Goal: Task Accomplishment & Management: Complete application form

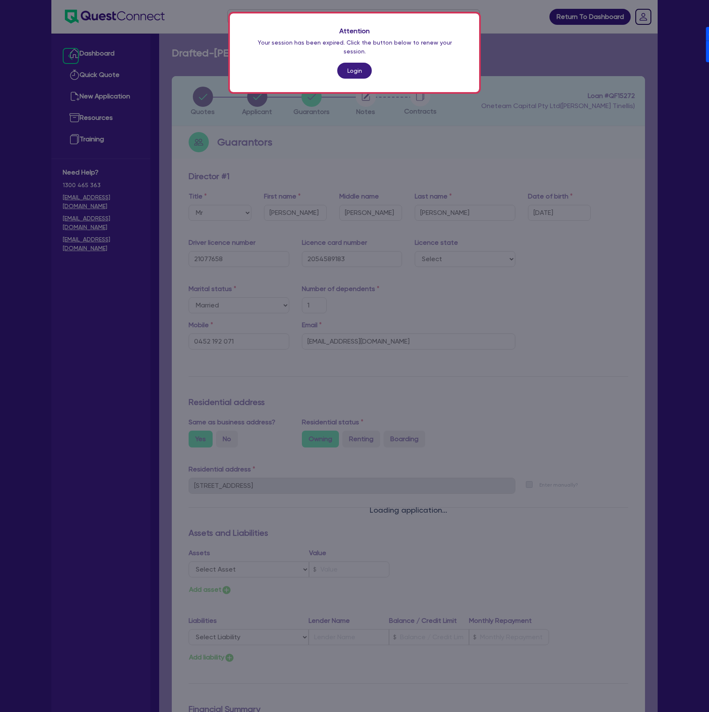
select select "MR"
select select "[GEOGRAPHIC_DATA]"
select select "MARRIED"
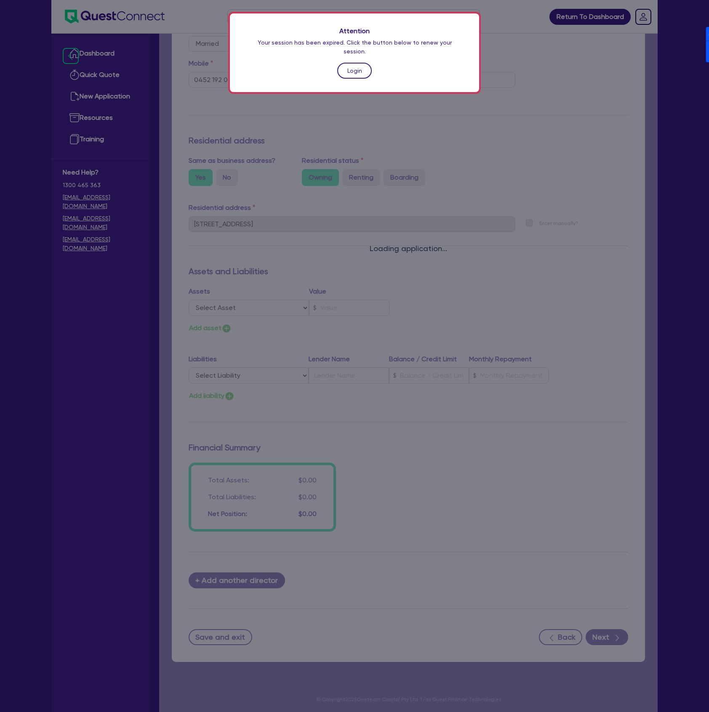
click at [345, 63] on link "Login" at bounding box center [354, 71] width 35 height 16
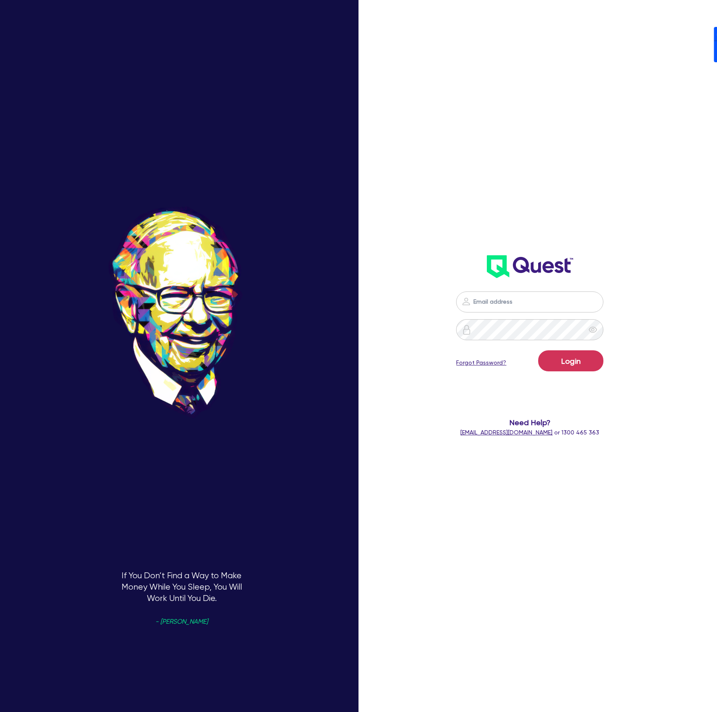
click at [522, 164] on div "Login Forgot Password? Need Help? [EMAIL_ADDRESS][DOMAIN_NAME] or 1300 465 363" at bounding box center [530, 222] width 206 height 445
click at [492, 307] on input "email" at bounding box center [529, 302] width 147 height 21
click at [601, 265] on header at bounding box center [530, 267] width 206 height 34
click at [530, 315] on nordpass-icon at bounding box center [530, 315] width 0 height 0
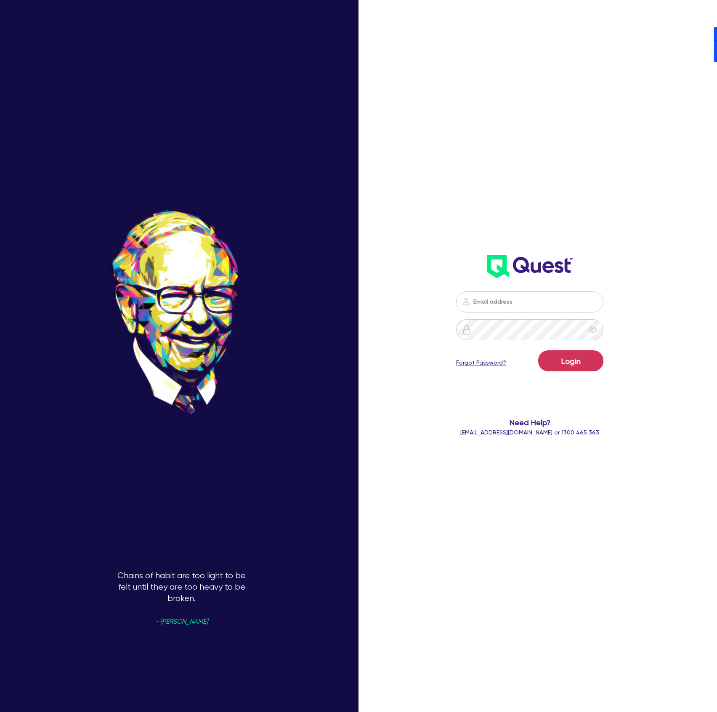
click at [0, 712] on nordpass-autofill-portal at bounding box center [0, 712] width 0 height 0
type input "[PERSON_NAME][EMAIL_ADDRESS][DOMAIN_NAME]"
click at [577, 367] on button "Login" at bounding box center [570, 361] width 65 height 21
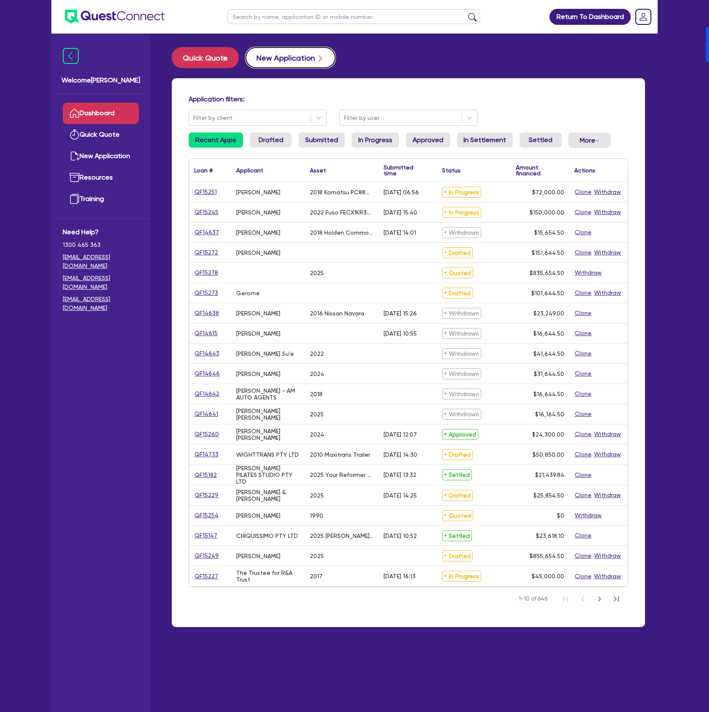
click at [300, 61] on button "New Application" at bounding box center [290, 57] width 90 height 21
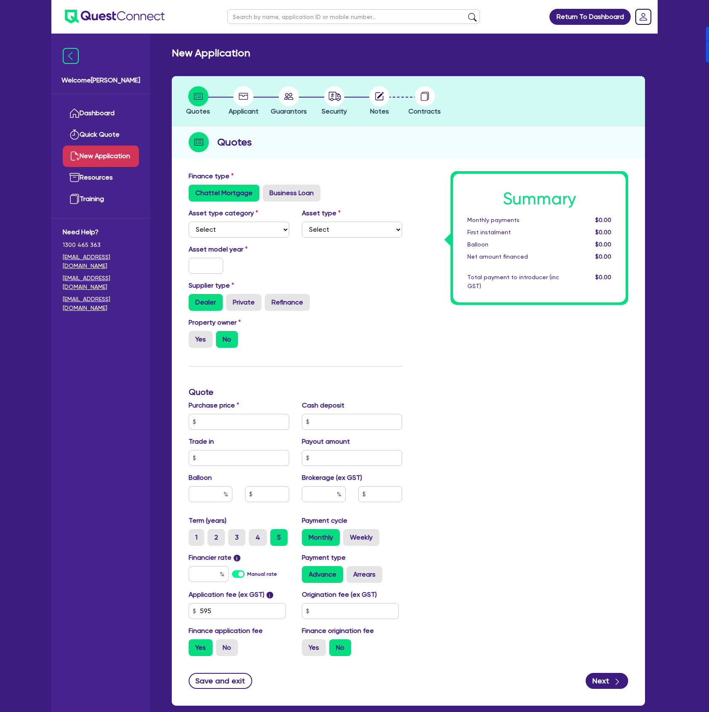
click at [239, 220] on div "Asset type category Select Cars and light trucks Primary assets Secondary asset…" at bounding box center [238, 222] width 113 height 29
drag, startPoint x: 240, startPoint y: 230, endPoint x: 239, endPoint y: 234, distance: 4.7
click at [240, 230] on select "Select Cars and light trucks Primary assets Secondary assets Tertiary assets" at bounding box center [239, 230] width 101 height 16
select select "CARS_AND_LIGHT_TRUCKS"
click at [189, 222] on select "Select Cars and light trucks Primary assets Secondary assets Tertiary assets" at bounding box center [239, 230] width 101 height 16
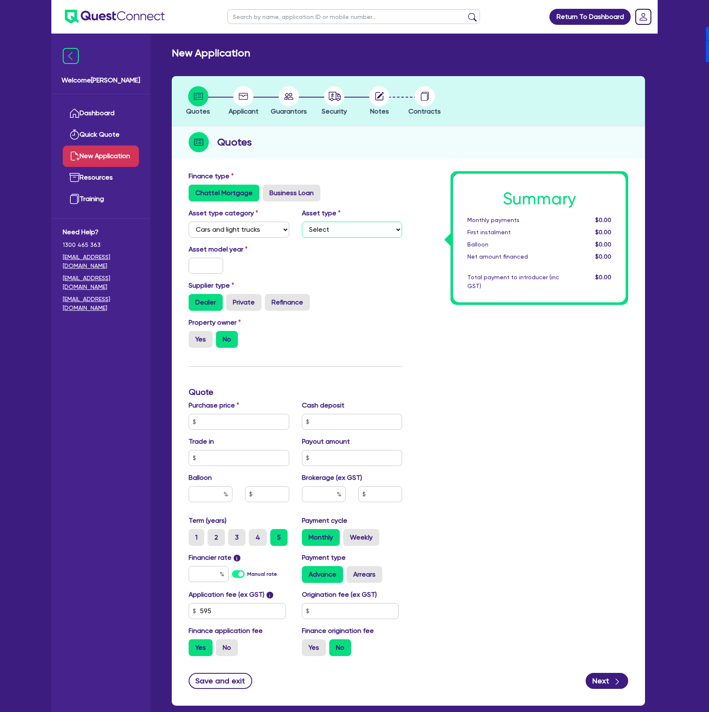
click at [336, 233] on select "Select Passenger vehicles Vans and utes Light trucks up to 4.5 tonne" at bounding box center [352, 230] width 101 height 16
select select "PASSENGER_VEHICLES"
click at [302, 222] on select "Select Passenger vehicles Vans and utes Light trucks up to 4.5 tonne" at bounding box center [352, 230] width 101 height 16
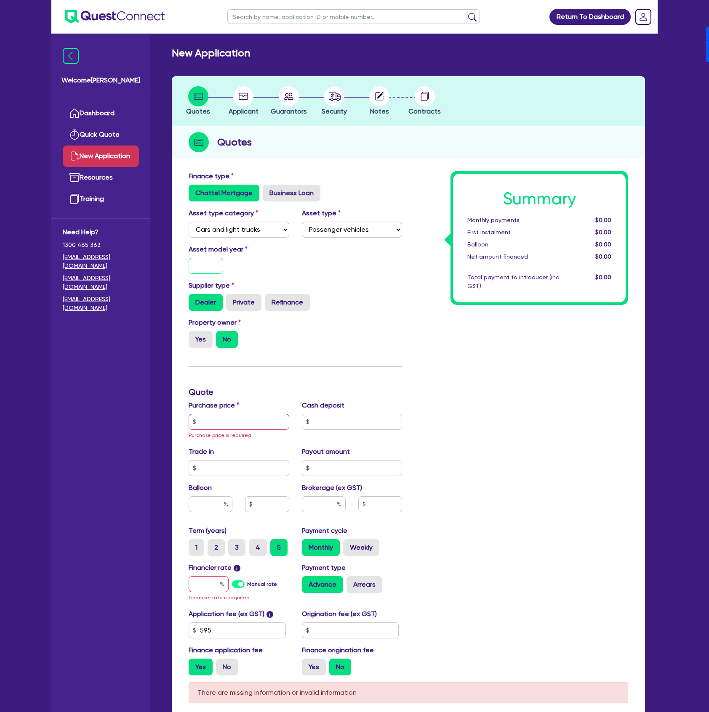
click at [207, 263] on input "text" at bounding box center [206, 266] width 35 height 16
type input "2025"
click at [209, 344] on label "Yes" at bounding box center [201, 339] width 24 height 17
click at [194, 337] on input "Yes" at bounding box center [191, 333] width 5 height 5
radio input "true"
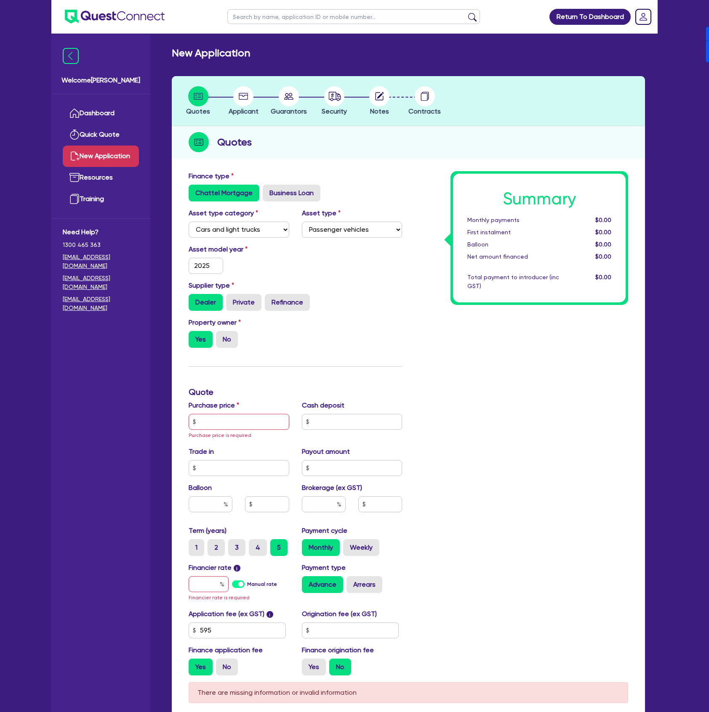
click at [226, 338] on label "No" at bounding box center [227, 339] width 22 height 17
click at [221, 337] on input "No" at bounding box center [218, 333] width 5 height 5
radio input "true"
click at [237, 417] on input "text" at bounding box center [239, 422] width 101 height 16
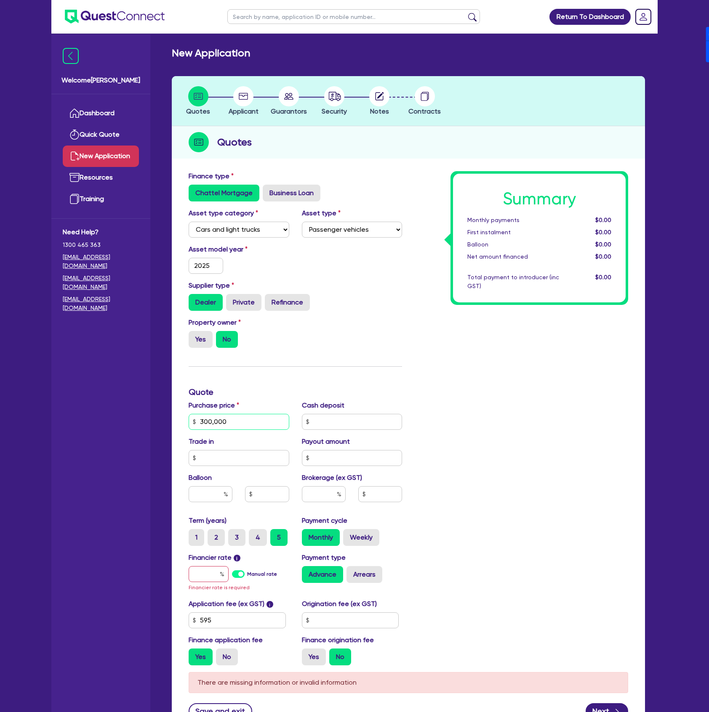
type input "300,000"
click at [331, 499] on input "text" at bounding box center [324, 494] width 44 height 16
type input "4"
click at [436, 526] on div "Summary Monthly payments $0.00 First instalment $0.00 Balloon $0.00 Net amount …" at bounding box center [521, 421] width 226 height 501
click at [247, 575] on label "Manual rate" at bounding box center [262, 575] width 30 height 8
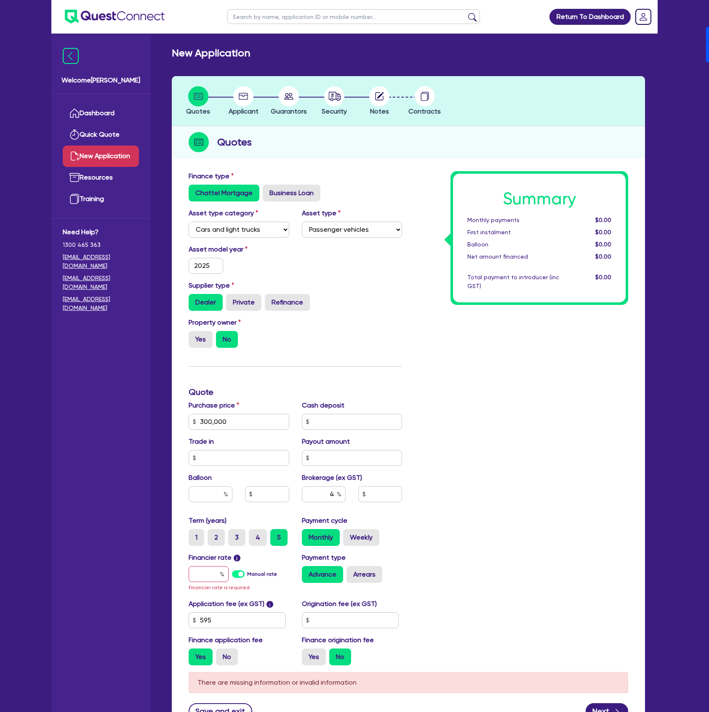
click at [0, 0] on input "Manual rate" at bounding box center [0, 0] width 0 height 0
type input "12,026.18"
type input "17"
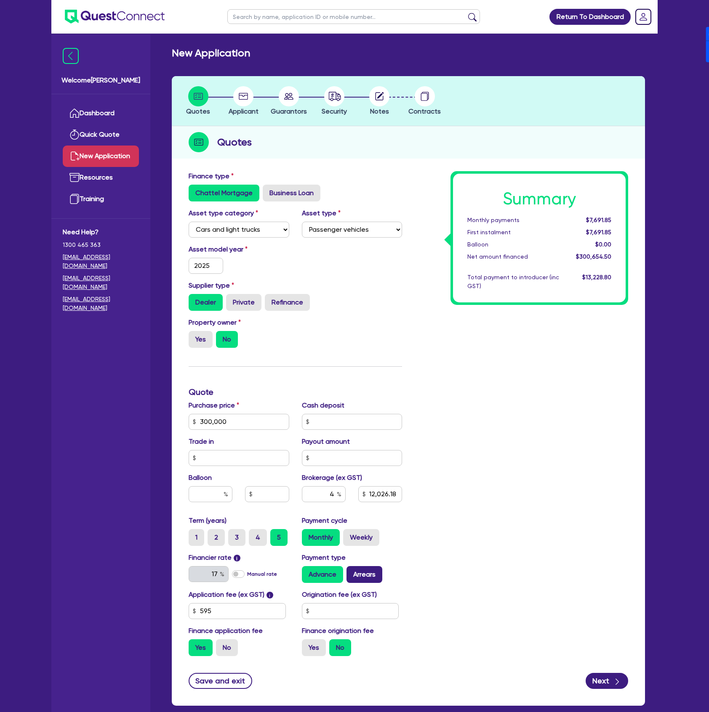
click at [356, 575] on label "Arrears" at bounding box center [364, 574] width 36 height 17
click at [352, 572] on input "Arrears" at bounding box center [348, 568] width 5 height 5
radio input "true"
type input "12,026.18"
click at [351, 612] on input "text" at bounding box center [350, 611] width 97 height 16
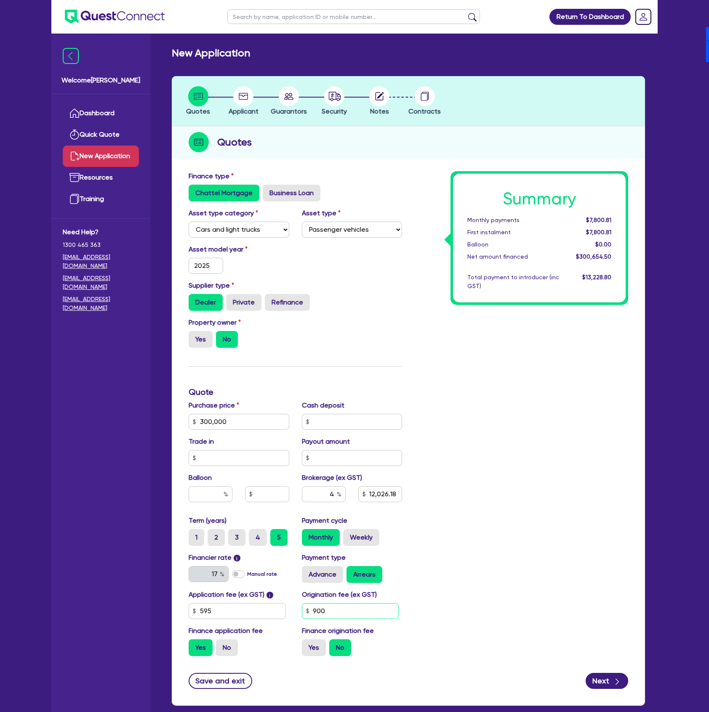
type input "900"
click at [464, 509] on div "Summary Monthly payments $7,800.81 First instalment $7,800.81 Balloon $0.00 Net…" at bounding box center [521, 417] width 226 height 492
click at [596, 682] on button "Next" at bounding box center [606, 681] width 43 height 16
type input "12,026.18"
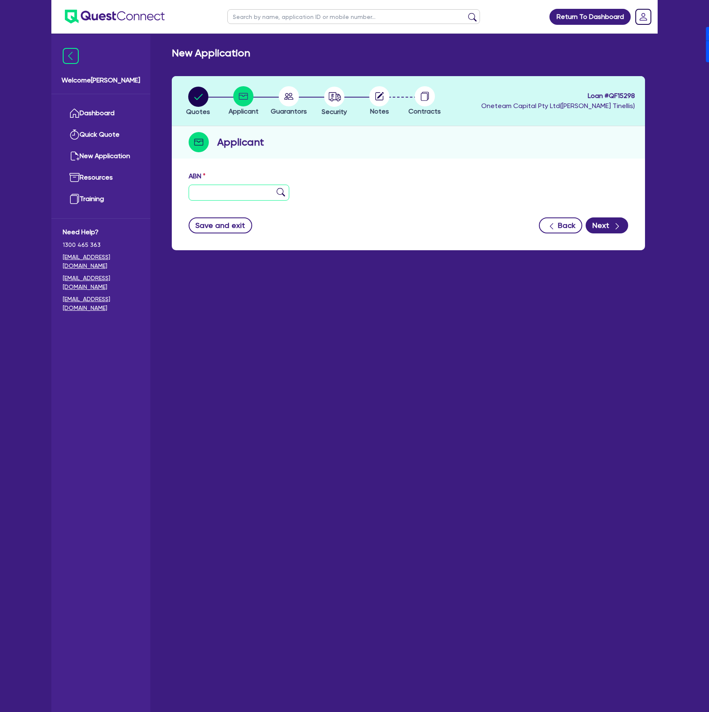
click at [213, 190] on input "text" at bounding box center [239, 193] width 101 height 16
type input "11 111 111 111"
click at [600, 226] on button "Next" at bounding box center [606, 226] width 43 height 16
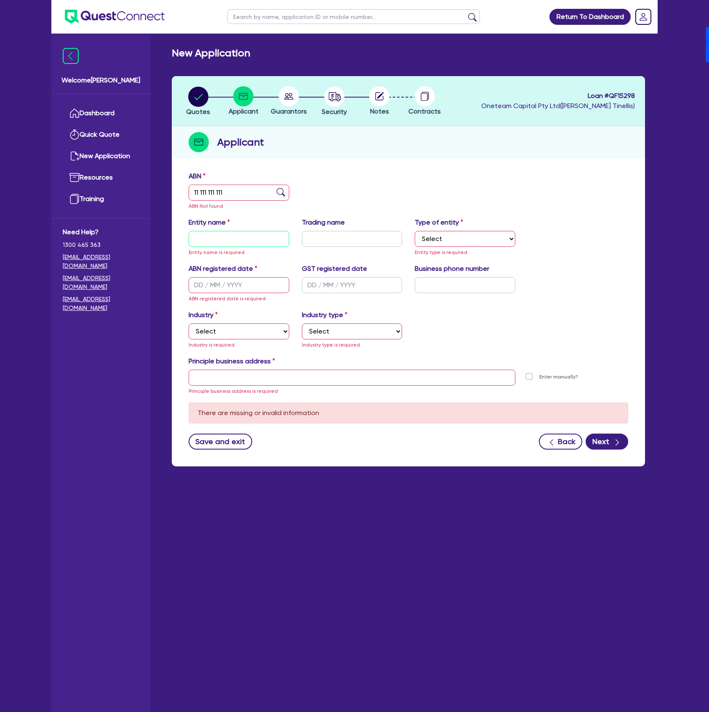
click at [207, 236] on input "text" at bounding box center [239, 239] width 101 height 16
type input "[PERSON_NAME] - 360"
click at [433, 246] on select "Select Sole Trader Company Partnership Trust" at bounding box center [464, 239] width 101 height 16
select select "SOLE_TRADER"
click at [414, 231] on select "Select Sole Trader Company Partnership Trust" at bounding box center [464, 239] width 101 height 16
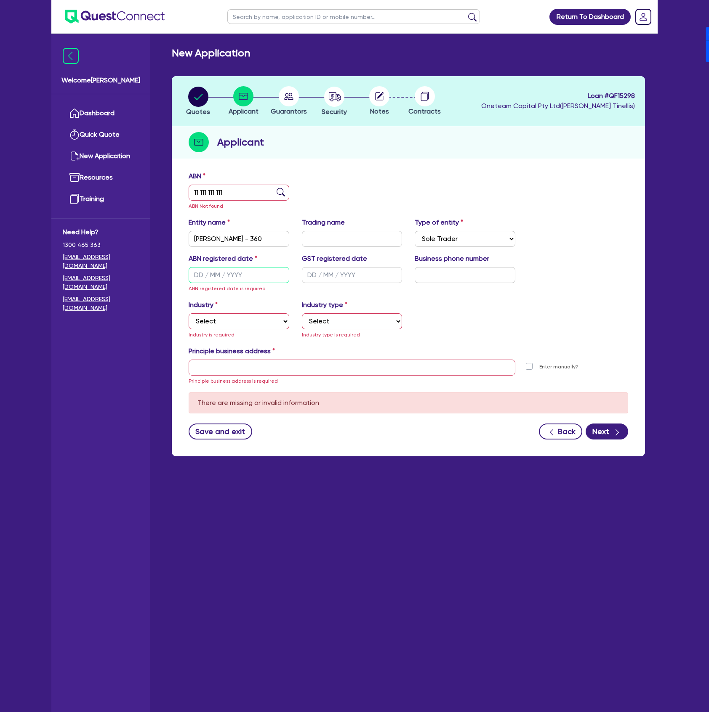
click at [221, 276] on input "text" at bounding box center [239, 275] width 101 height 16
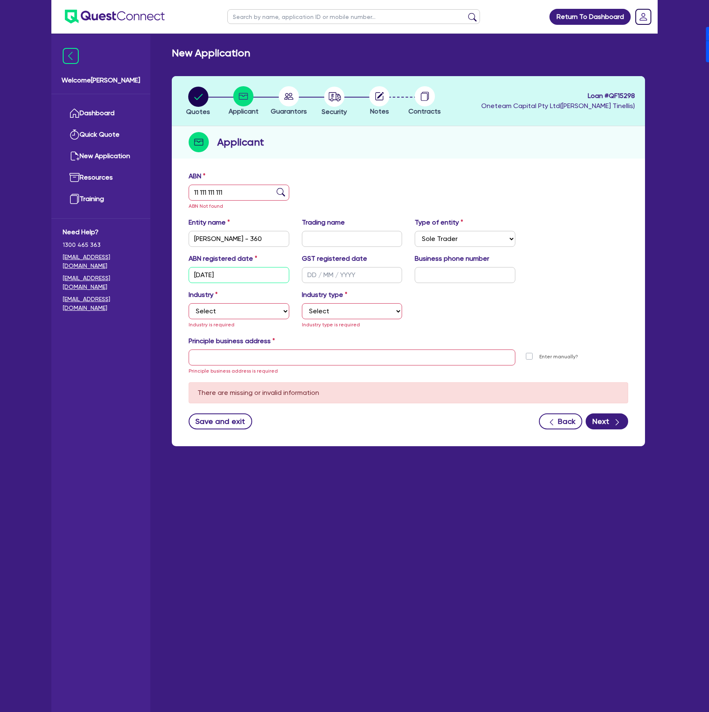
type input "[DATE]"
select select "ACCOMODATION_FOOD"
select select "HOTELS"
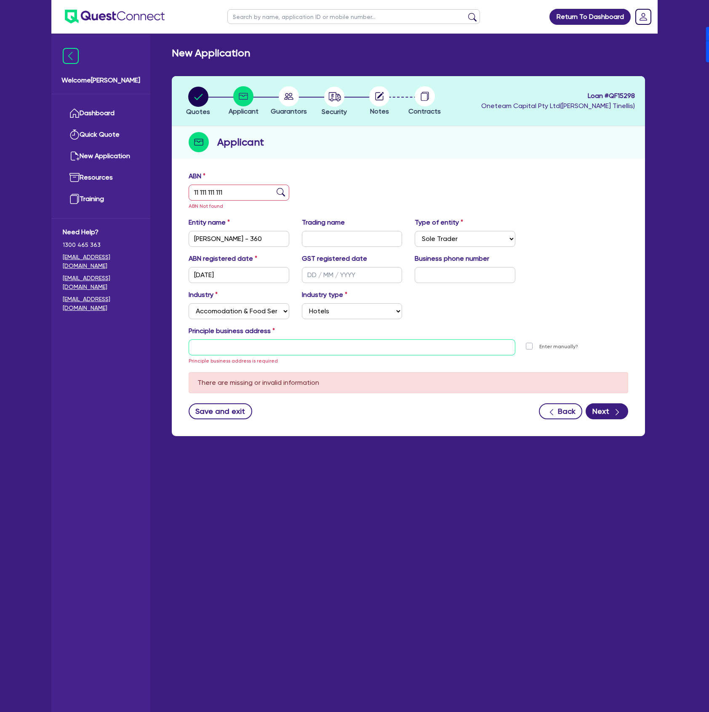
type input "[STREET_ADDRESS]"
type input "04 5035 5483"
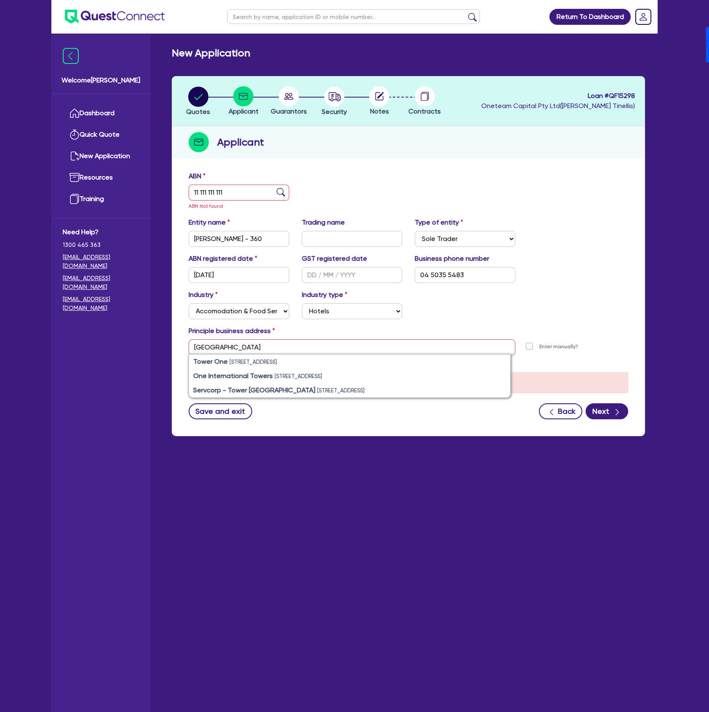
click at [389, 361] on li "Tower One [STREET_ADDRESS]" at bounding box center [349, 362] width 321 height 14
type input "[STREET_ADDRESS]"
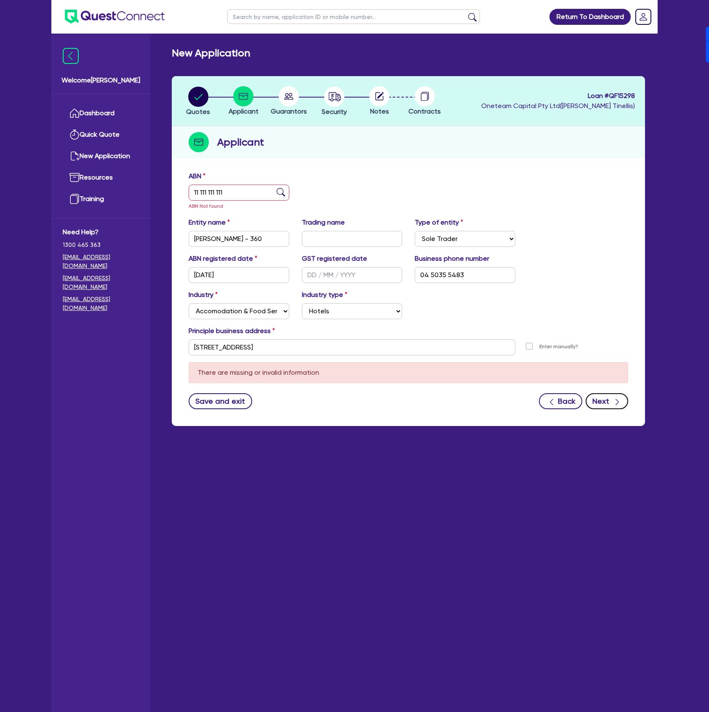
click at [593, 401] on button "Next" at bounding box center [606, 401] width 43 height 16
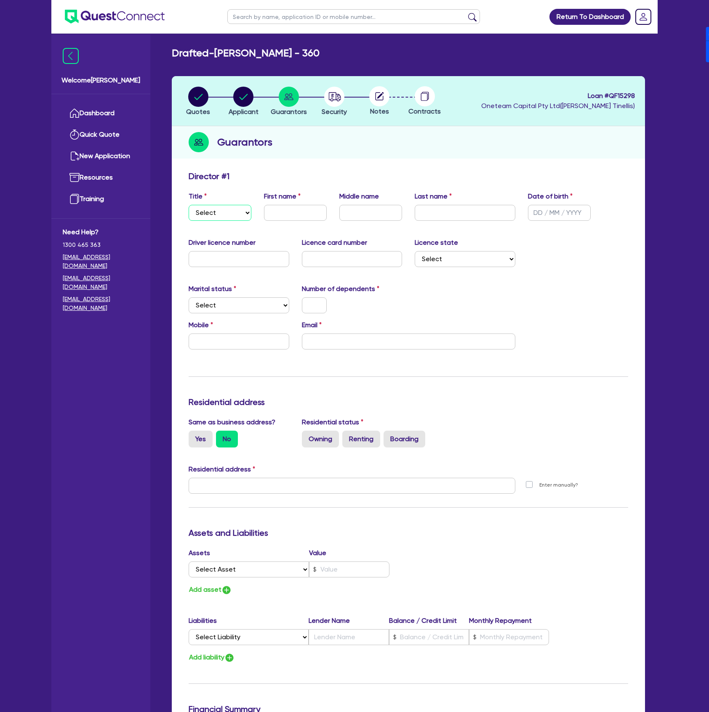
drag, startPoint x: 211, startPoint y: 214, endPoint x: 263, endPoint y: 218, distance: 52.7
click at [211, 214] on select "Select Mr Mrs Ms Miss Dr" at bounding box center [220, 213] width 63 height 16
click at [261, 142] on h2 "Guarantors" at bounding box center [244, 142] width 55 height 15
click at [379, 93] on circle at bounding box center [379, 96] width 20 height 20
click at [429, 92] on circle at bounding box center [424, 96] width 20 height 20
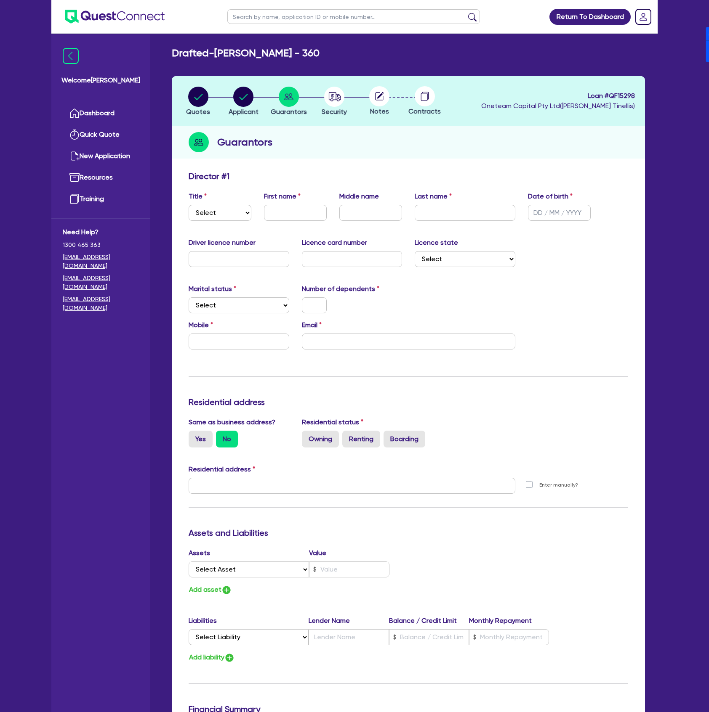
click at [380, 98] on circle at bounding box center [379, 96] width 20 height 20
click at [295, 96] on circle "button" at bounding box center [289, 97] width 20 height 20
click at [332, 104] on circle "button" at bounding box center [334, 97] width 20 height 20
select select "CARS_AND_LIGHT_TRUCKS"
select select "PASSENGER_VEHICLES"
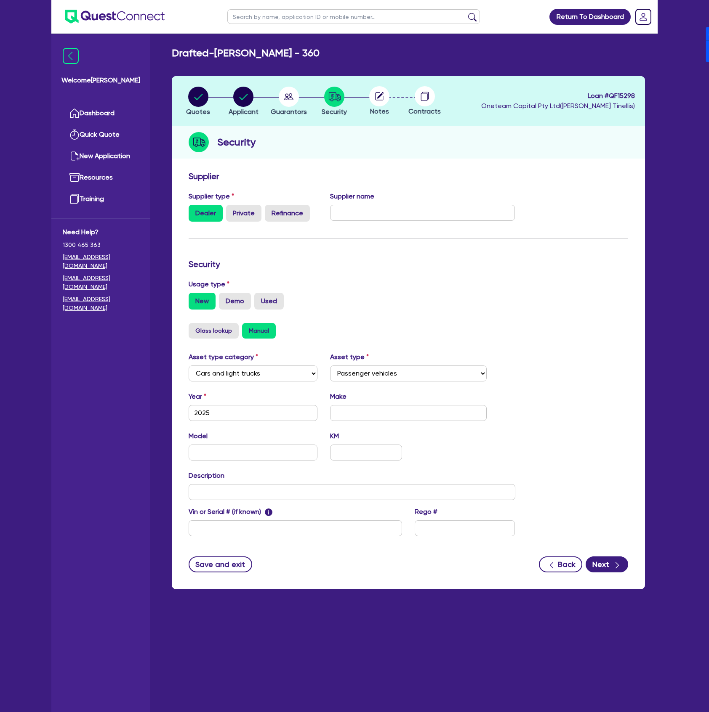
click at [378, 96] on circle at bounding box center [379, 96] width 20 height 20
click at [598, 565] on button "Next" at bounding box center [606, 565] width 43 height 16
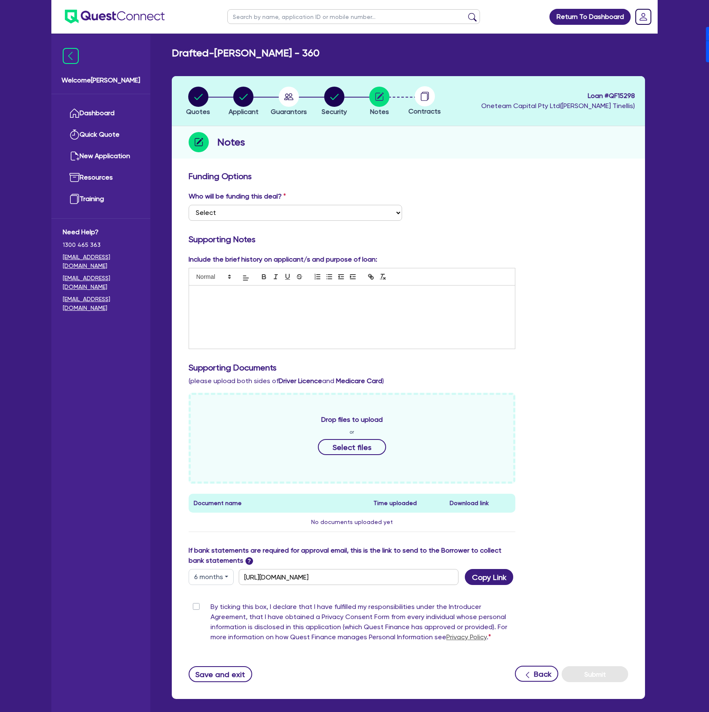
click at [200, 591] on div "Funding Options Who will be funding this deal? Select I want Quest to fund 100%…" at bounding box center [408, 427] width 439 height 512
click at [627, 91] on span "Loan # QF15298" at bounding box center [558, 96] width 154 height 10
click at [623, 96] on span "Loan # QF15298" at bounding box center [558, 96] width 154 height 10
copy span "QF15298"
